Goal: Communication & Community: Answer question/provide support

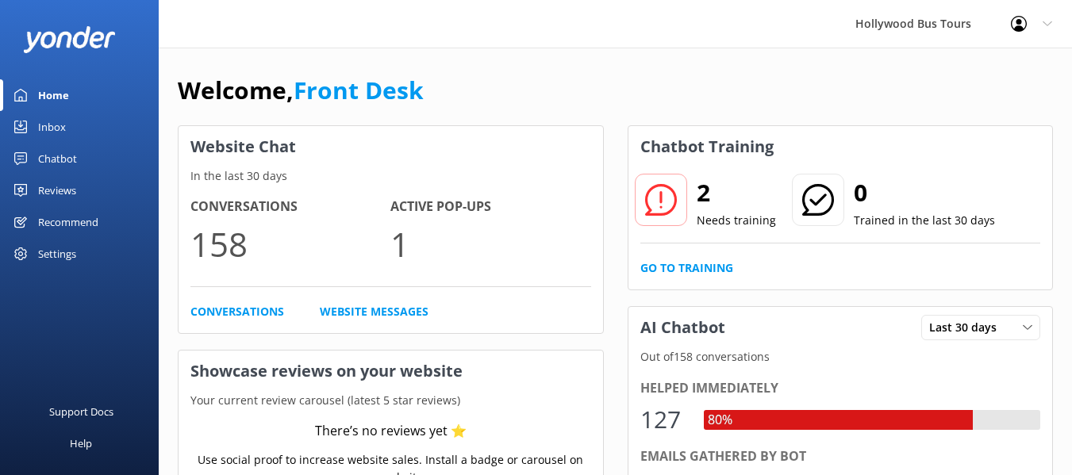
click at [55, 124] on div "Inbox" at bounding box center [52, 127] width 28 height 32
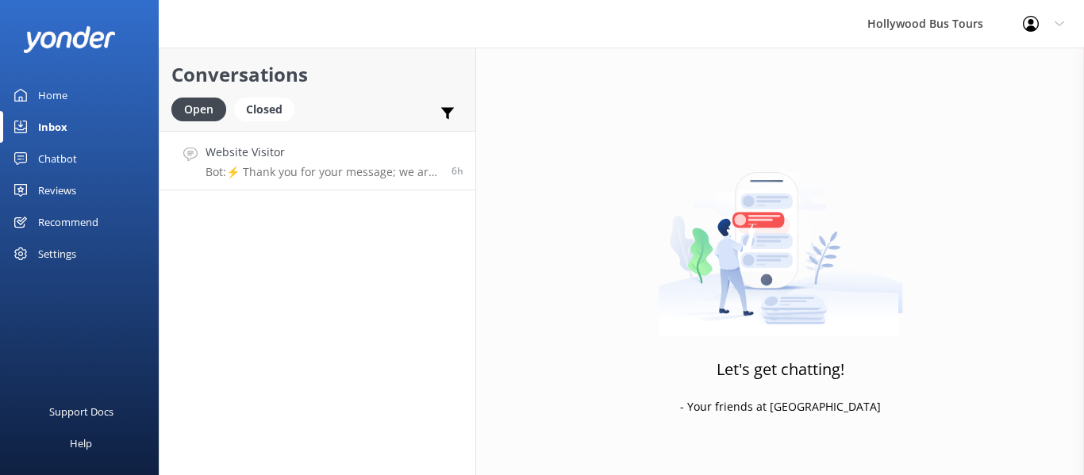
click at [325, 156] on h4 "Website Visitor" at bounding box center [323, 152] width 234 height 17
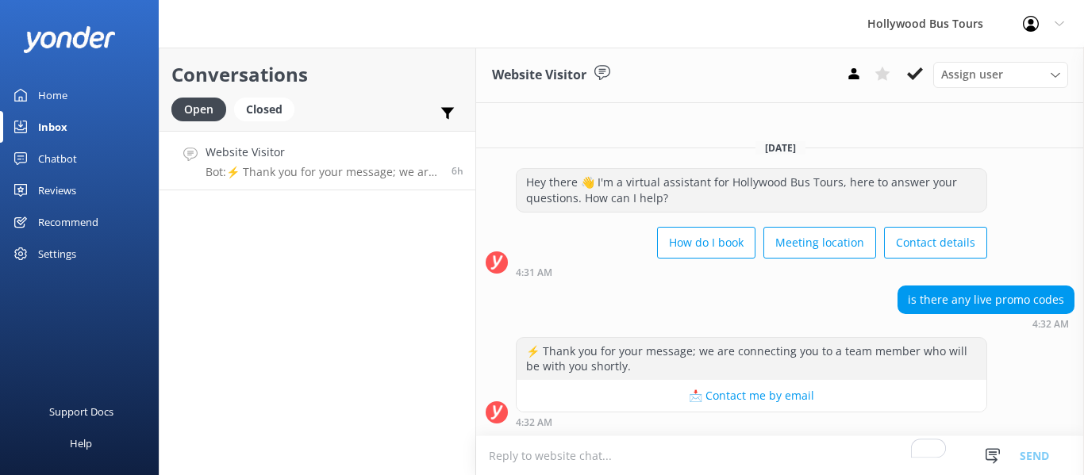
click at [553, 463] on textarea "To enrich screen reader interactions, please activate Accessibility in Grammarl…" at bounding box center [780, 456] width 608 height 39
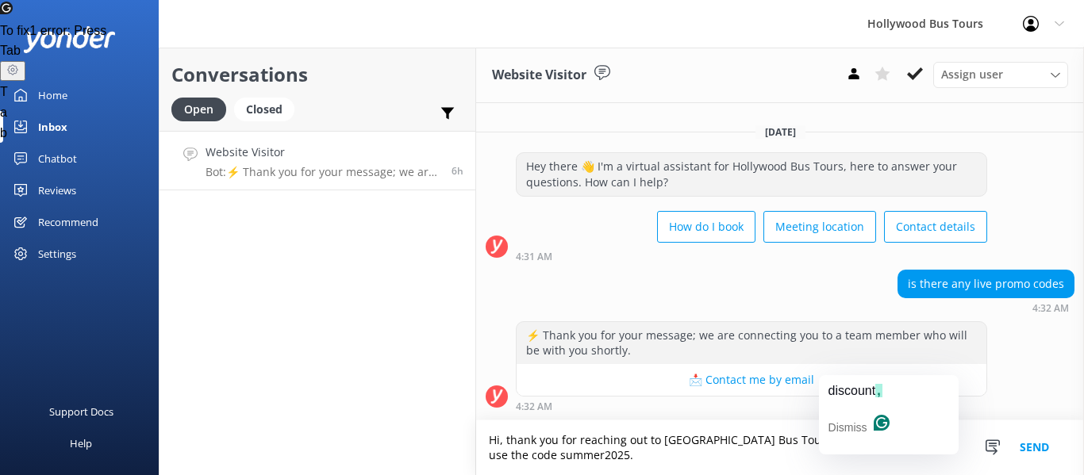
click at [848, 437] on textarea "Hi, thank you for reaching out to [GEOGRAPHIC_DATA] Bus Tours. For a 10% discou…" at bounding box center [780, 448] width 608 height 55
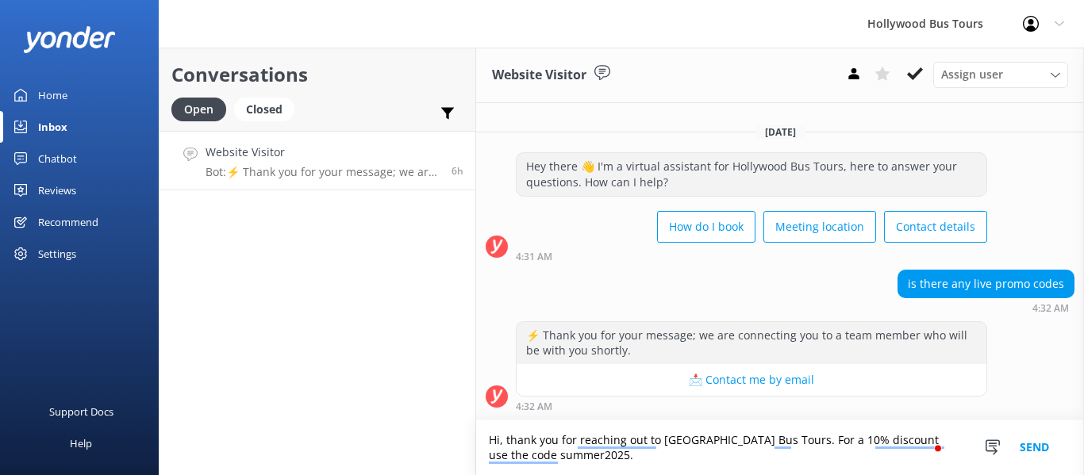
click at [907, 446] on textarea "Hi, thank you for reaching out to [GEOGRAPHIC_DATA] Bus Tours. For a 10% discou…" at bounding box center [780, 448] width 608 height 55
type textarea "Hi, thank you for contacting Hollywood Bus Tours. Use the code summer2025 for a…"
